Goal: Task Accomplishment & Management: Use online tool/utility

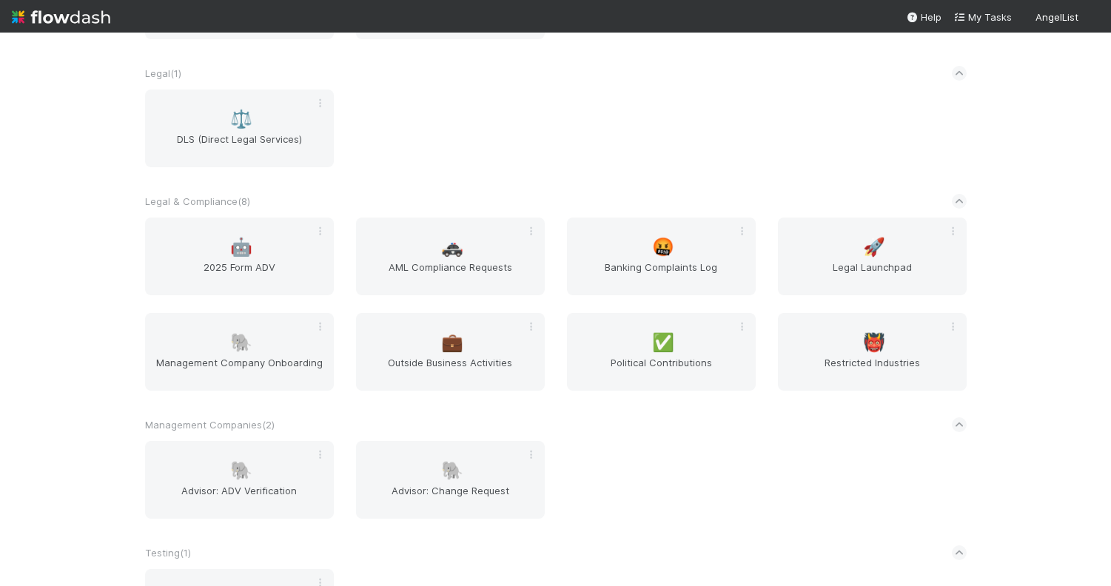
scroll to position [1342, 0]
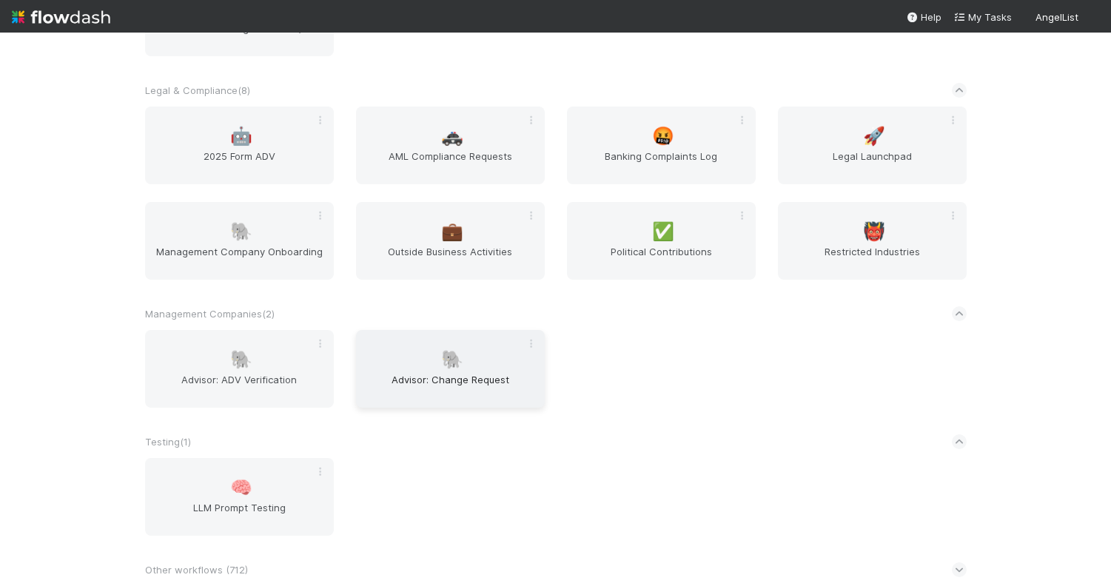
click at [435, 381] on span "Advisor: Change Request" at bounding box center [450, 387] width 177 height 30
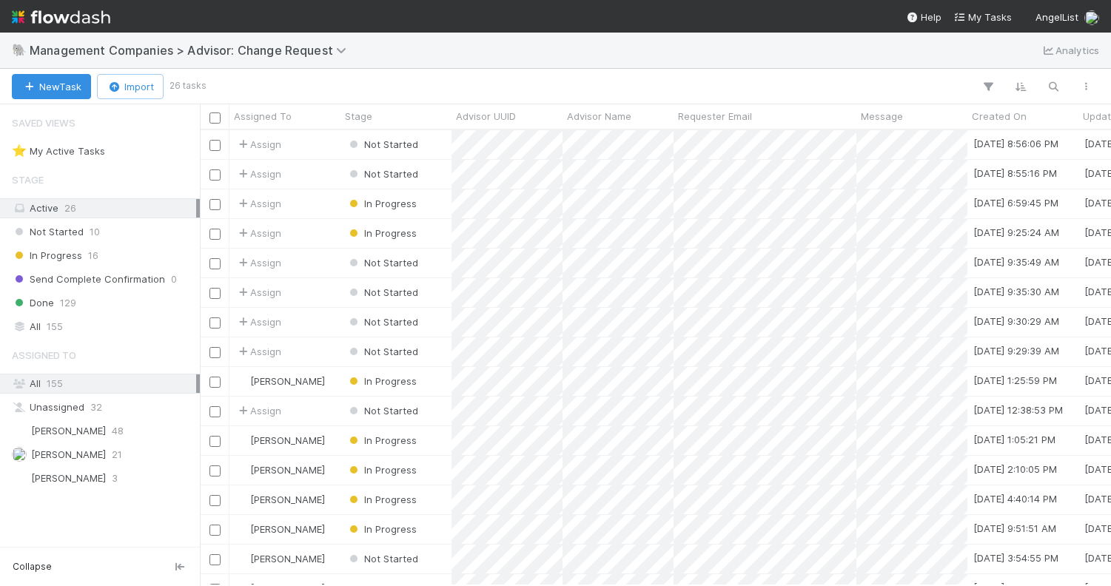
scroll to position [455, 911]
click at [1056, 88] on icon "button" at bounding box center [1053, 86] width 15 height 13
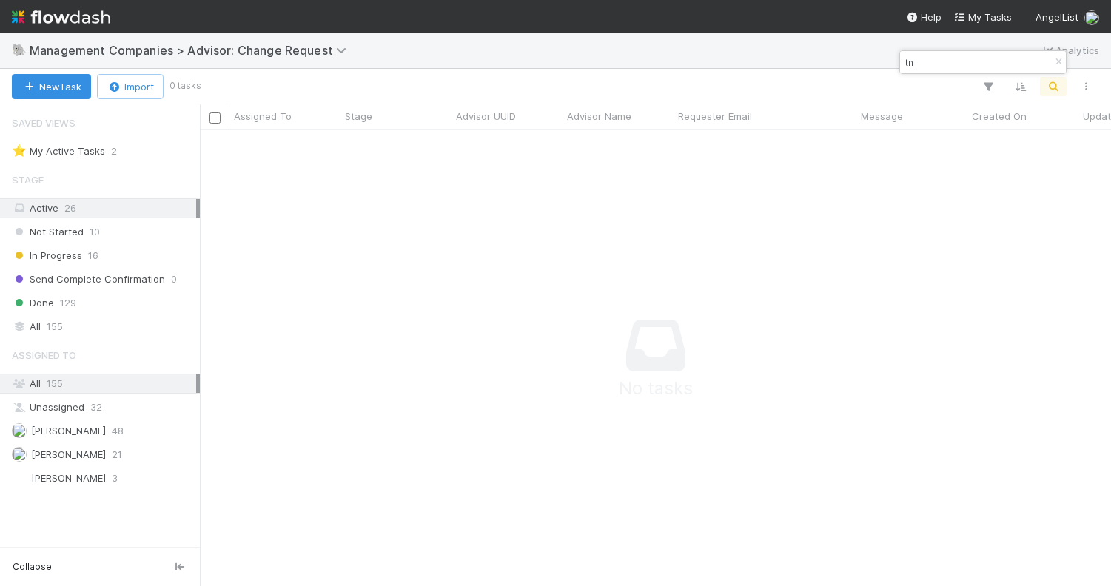
type input "t"
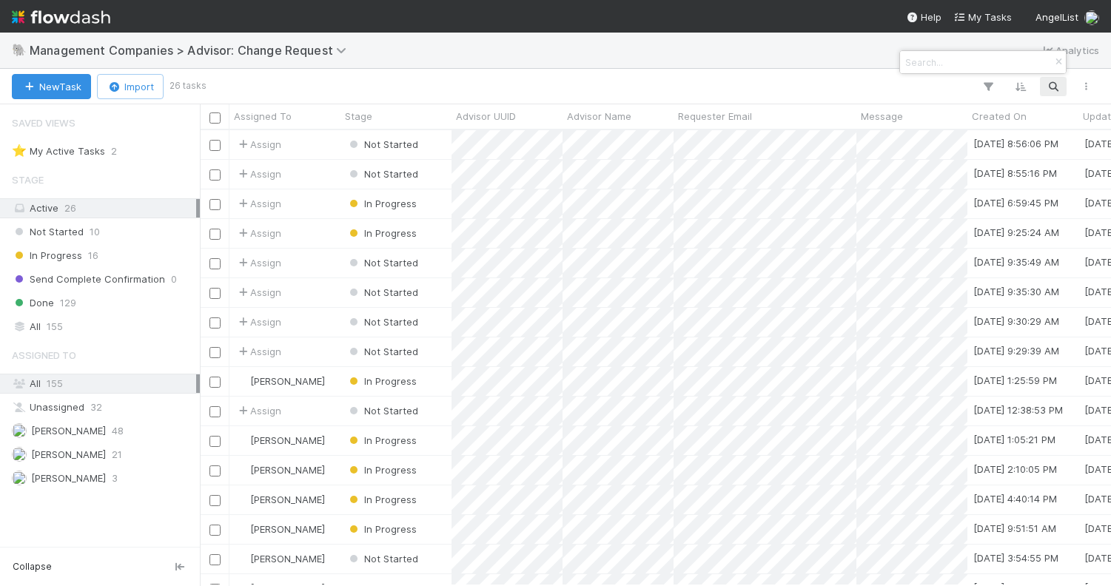
click at [110, 330] on div at bounding box center [555, 293] width 1111 height 586
click at [110, 330] on div "All 155" at bounding box center [104, 327] width 184 height 19
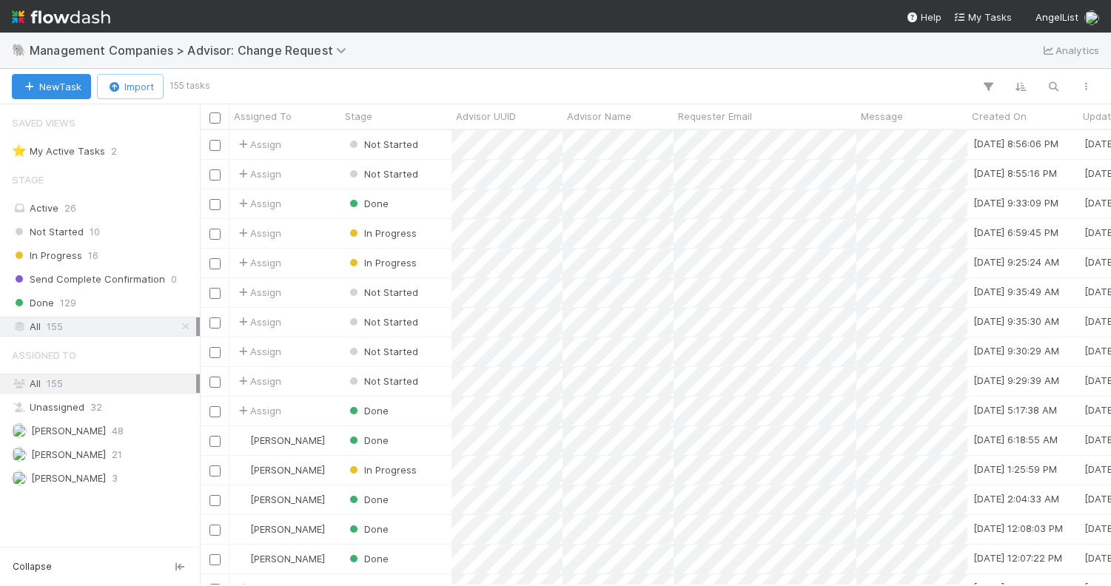
scroll to position [455, 911]
click at [1052, 81] on icon "button" at bounding box center [1053, 86] width 15 height 13
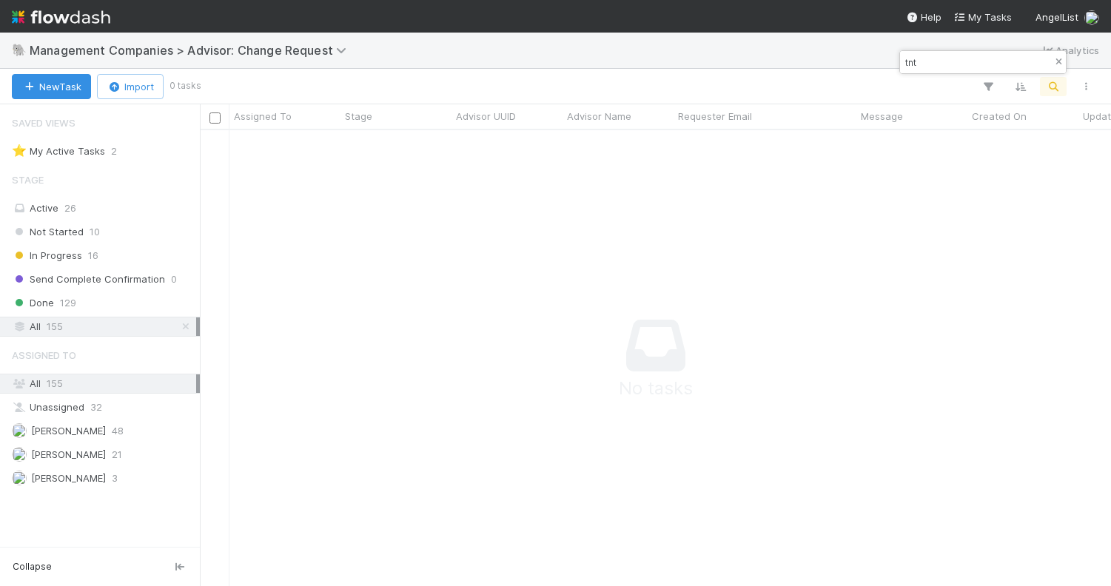
type input "tnt"
click at [1060, 61] on icon "button" at bounding box center [1058, 62] width 15 height 9
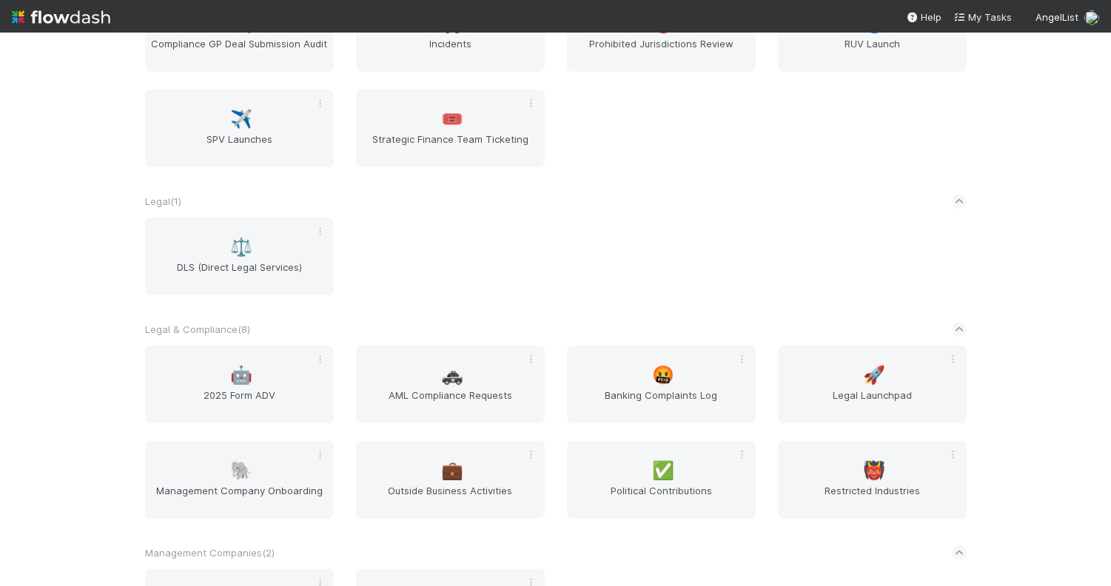
scroll to position [1342, 0]
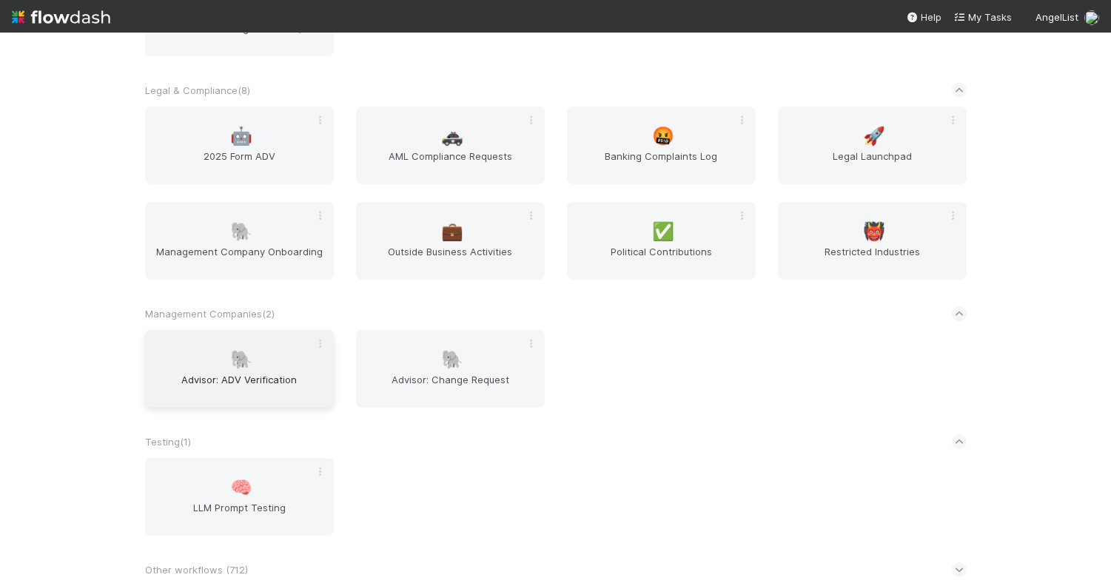
click at [245, 365] on span "🐘" at bounding box center [241, 359] width 22 height 19
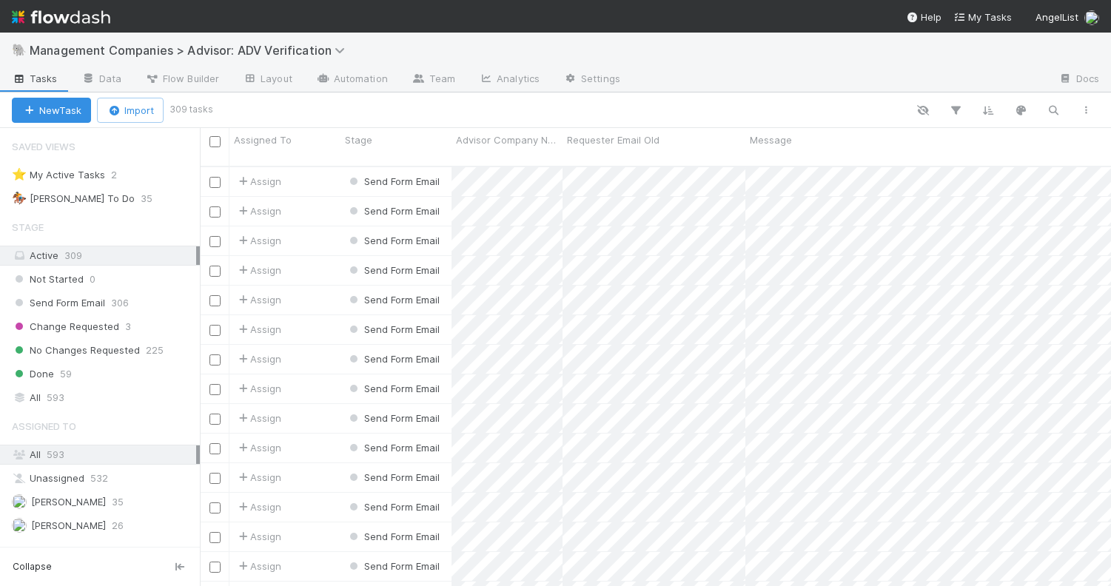
scroll to position [432, 911]
click at [1051, 113] on icon "button" at bounding box center [1053, 110] width 15 height 13
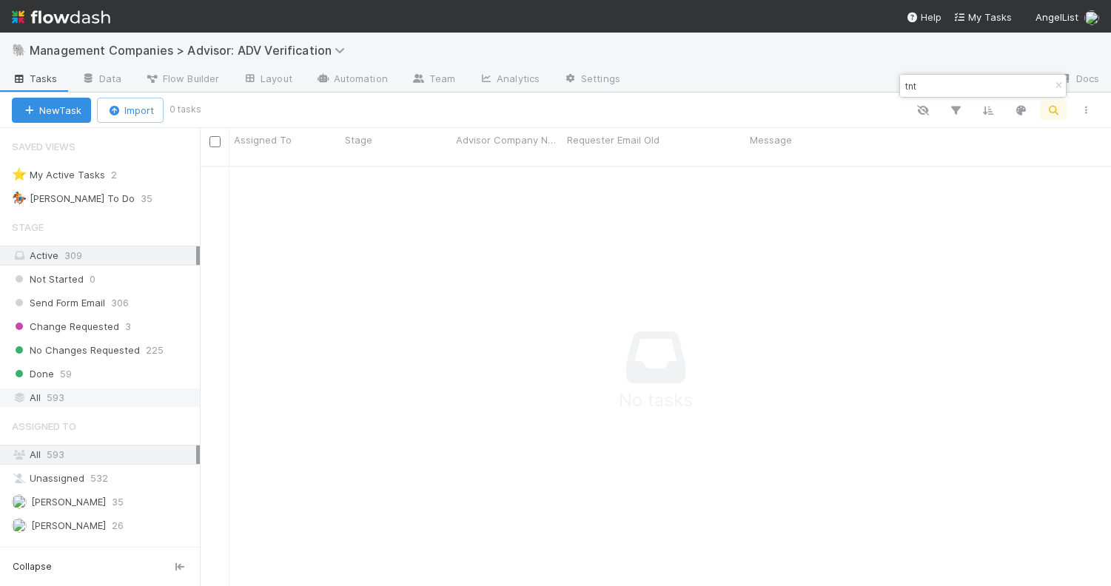
type input "tnt"
click at [73, 394] on div "All 593" at bounding box center [104, 398] width 184 height 19
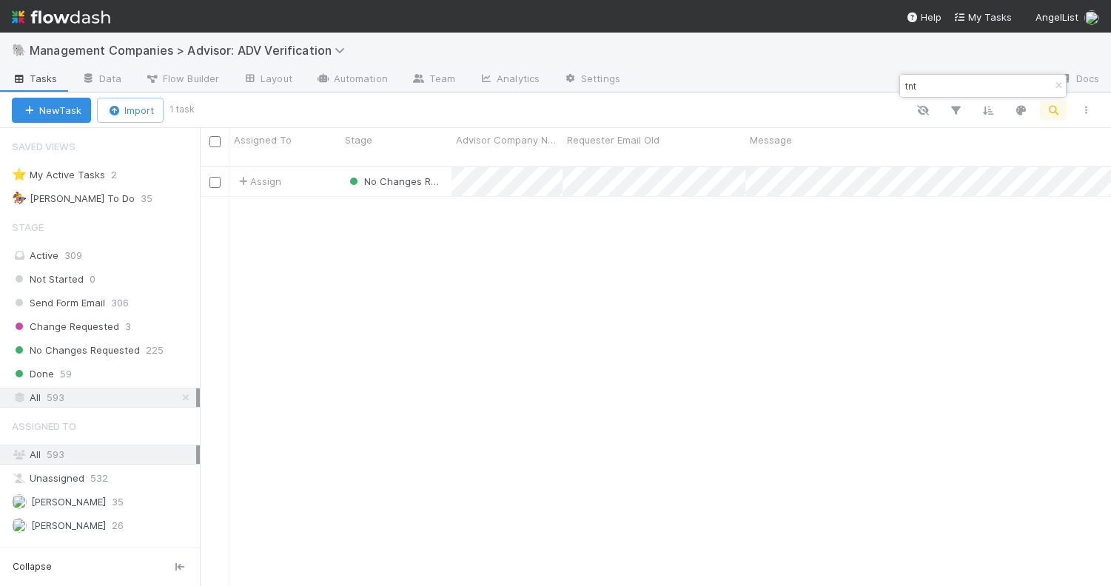
scroll to position [432, 911]
click at [311, 169] on div "Assign" at bounding box center [285, 181] width 111 height 29
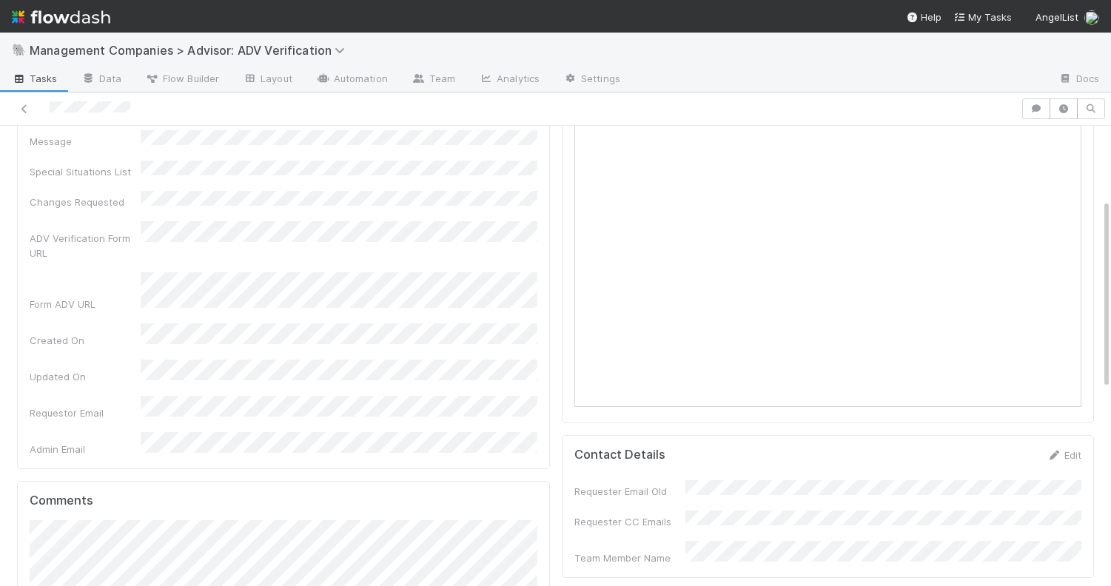
scroll to position [178, 0]
